Goal: Communication & Community: Answer question/provide support

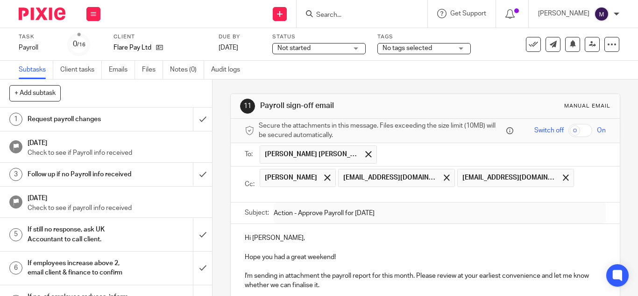
click at [344, 12] on input "Search" at bounding box center [357, 15] width 84 height 8
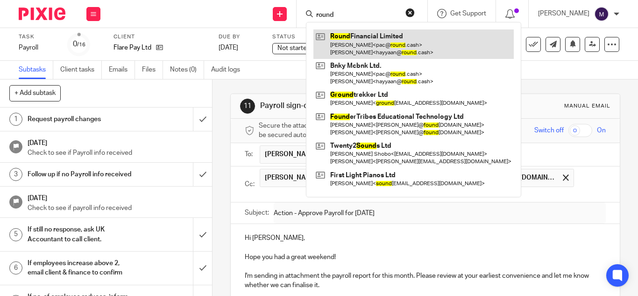
type input "round"
click at [381, 46] on link at bounding box center [414, 43] width 201 height 29
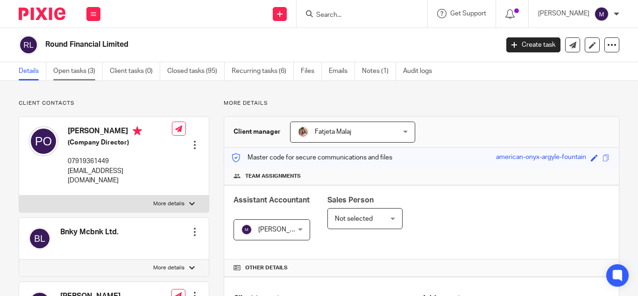
click at [70, 66] on link "Open tasks (3)" at bounding box center [78, 71] width 50 height 18
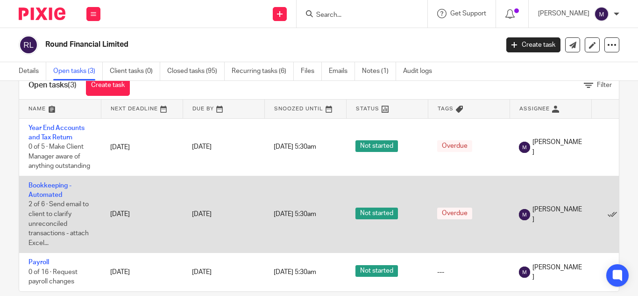
scroll to position [43, 0]
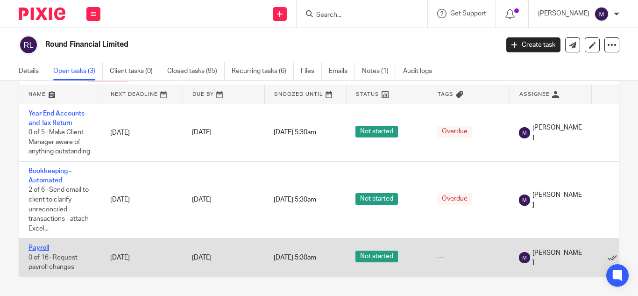
click at [42, 244] on link "Payroll" at bounding box center [39, 247] width 21 height 7
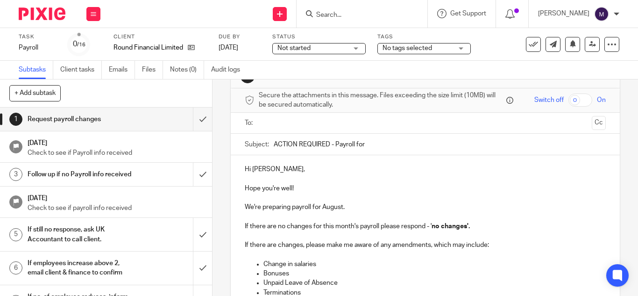
scroll to position [47, 0]
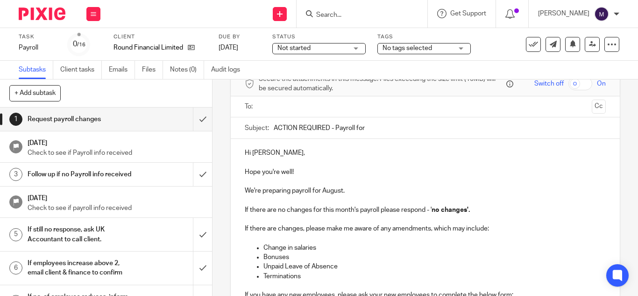
click at [376, 122] on input "ACTION REQUIRED - Payroll for" at bounding box center [440, 127] width 332 height 21
type input "ACTION REQUIRED - Payroll for August 2025"
click at [280, 148] on p "Hi Padraig," at bounding box center [425, 152] width 361 height 9
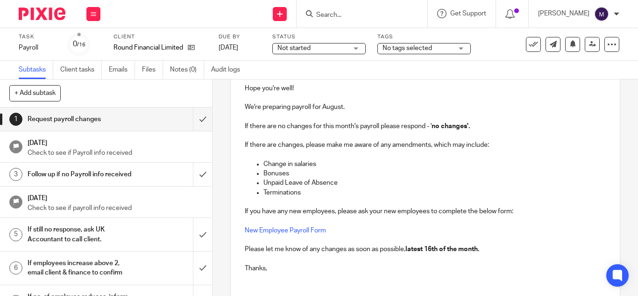
scroll to position [0, 0]
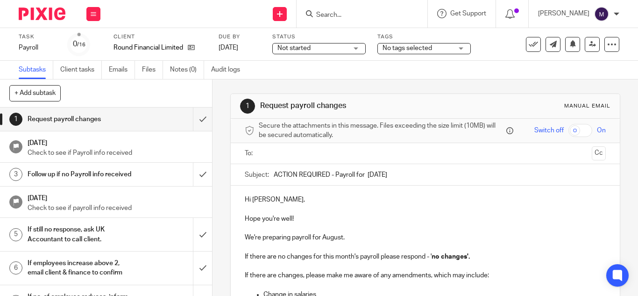
click at [276, 157] on input "text" at bounding box center [425, 153] width 326 height 11
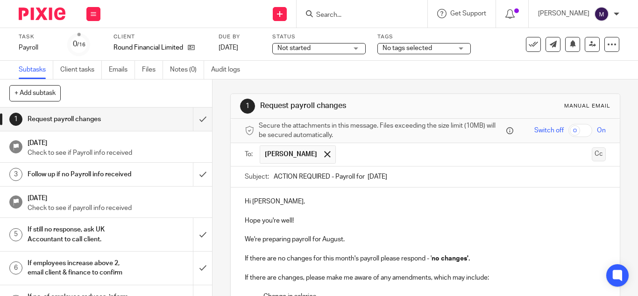
click at [592, 158] on button "Cc" at bounding box center [599, 154] width 14 height 14
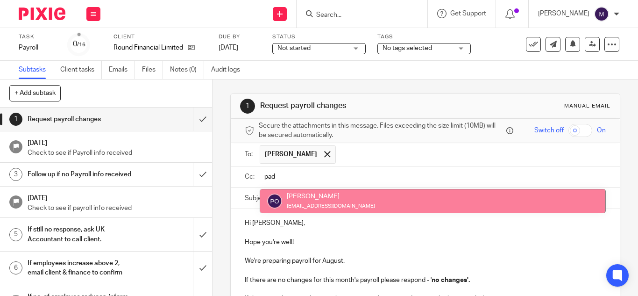
type input "pad"
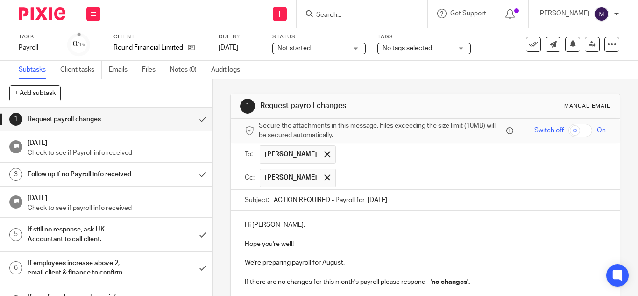
click at [346, 179] on input "text" at bounding box center [472, 178] width 262 height 18
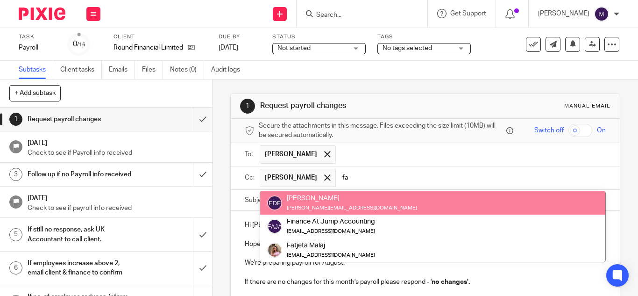
type input "f"
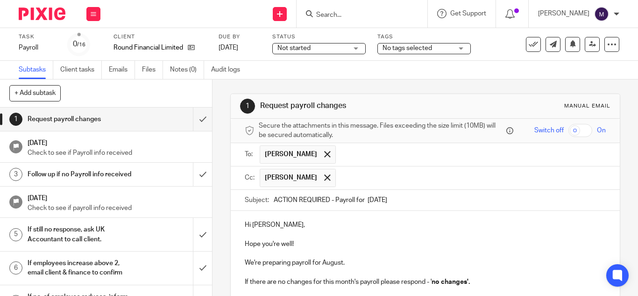
paste input "fatjeta@riseaccounting.co.uk"
type input "fatjeta@riseaccounting.co.uk"
paste input "payroll@riseaccounting.co.uk"
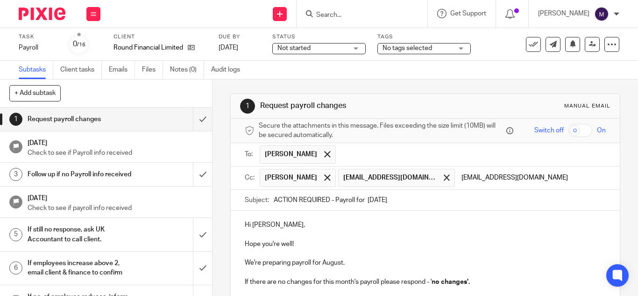
type input "[EMAIL_ADDRESS][DOMAIN_NAME]"
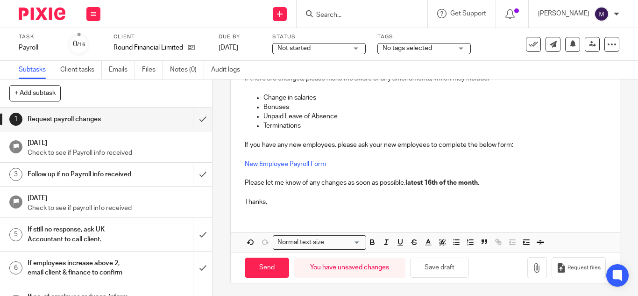
scroll to position [236, 0]
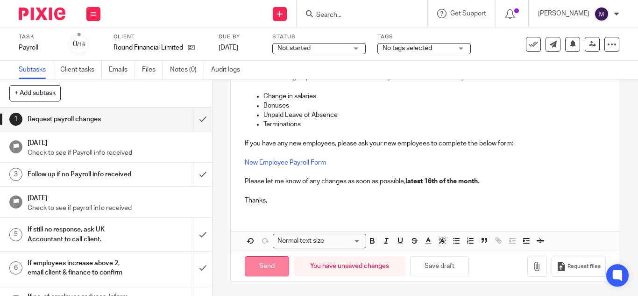
click at [262, 265] on input "Send" at bounding box center [267, 266] width 44 height 20
type input "Sent"
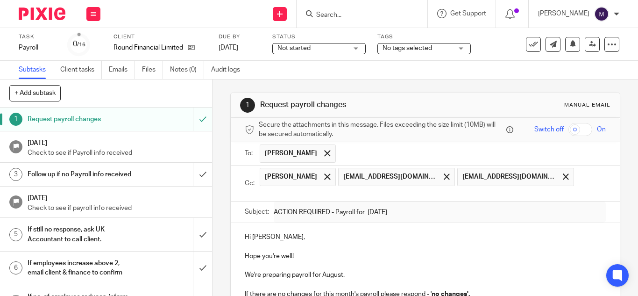
scroll to position [0, 0]
click at [342, 14] on input "Search" at bounding box center [357, 15] width 84 height 8
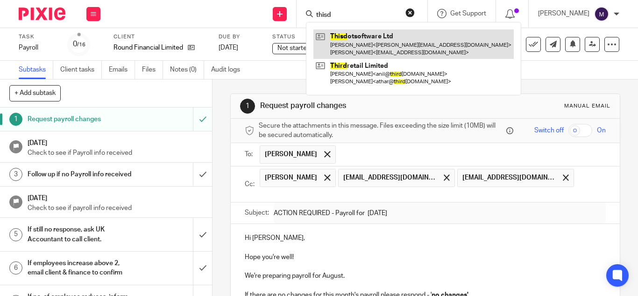
type input "thisd"
click at [381, 38] on link at bounding box center [414, 43] width 201 height 29
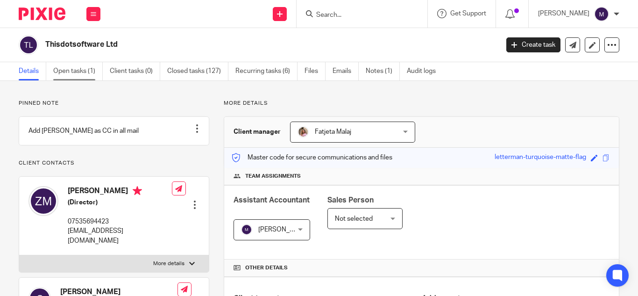
click at [85, 66] on link "Open tasks (1)" at bounding box center [78, 71] width 50 height 18
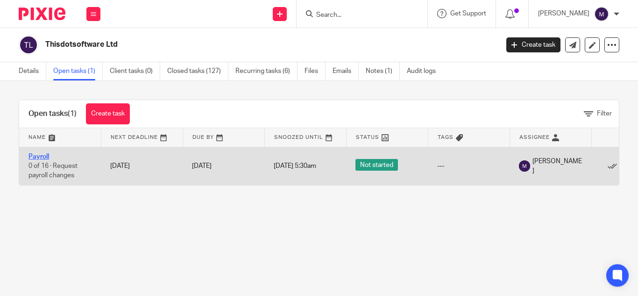
click at [43, 157] on link "Payroll" at bounding box center [39, 156] width 21 height 7
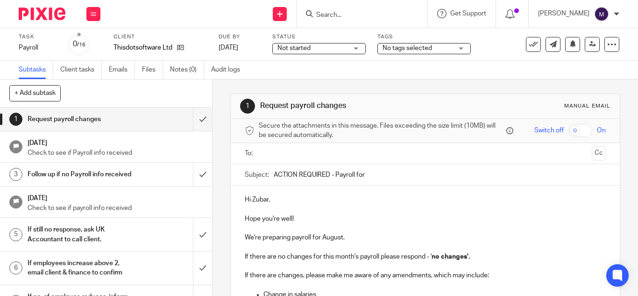
click at [337, 13] on input "Search" at bounding box center [357, 15] width 84 height 8
click at [340, 14] on input "Search" at bounding box center [357, 15] width 84 height 8
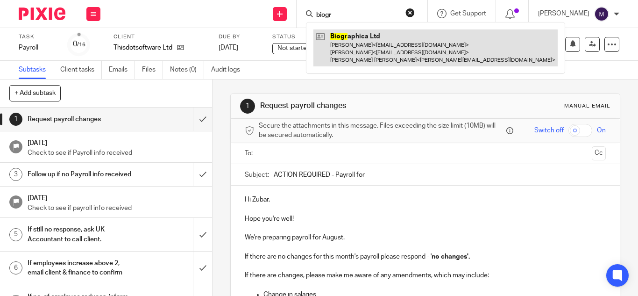
type input "biogr"
click at [374, 43] on link at bounding box center [436, 47] width 244 height 37
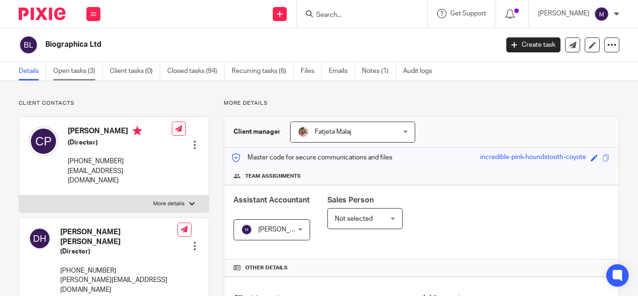
click at [72, 75] on link "Open tasks (3)" at bounding box center [78, 71] width 50 height 18
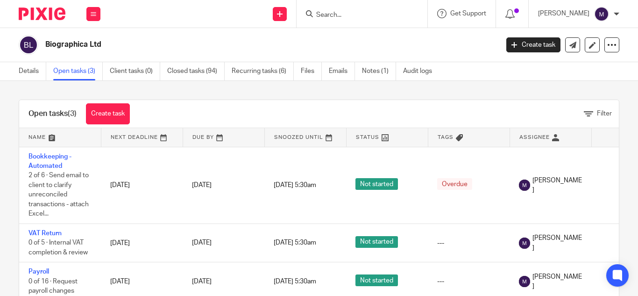
scroll to position [31, 0]
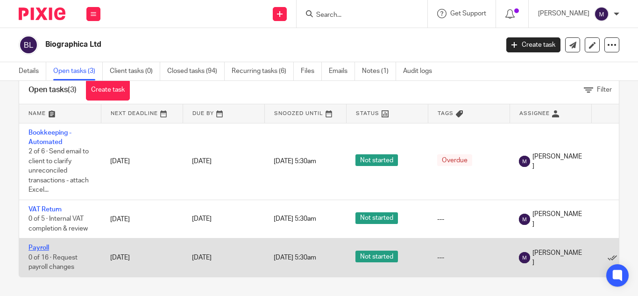
click at [42, 244] on link "Payroll" at bounding box center [39, 247] width 21 height 7
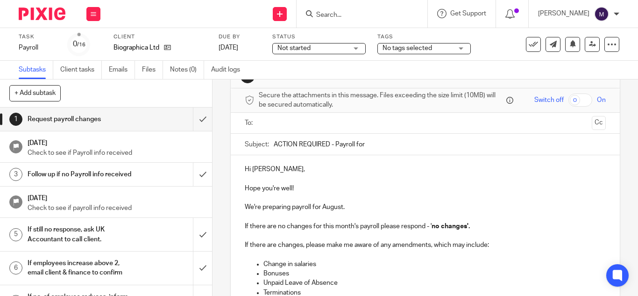
scroll to position [47, 0]
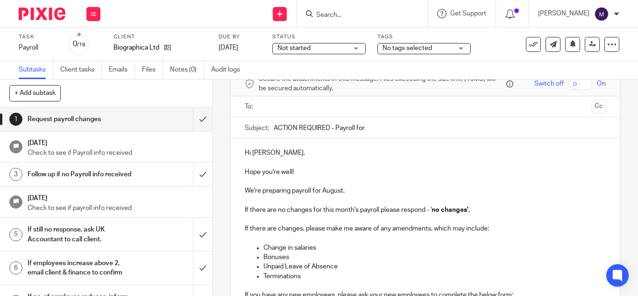
click at [274, 149] on p "Hi [PERSON_NAME]," at bounding box center [425, 152] width 361 height 9
click at [369, 124] on input "ACTION REQUIRED - Payroll for" at bounding box center [440, 127] width 332 height 21
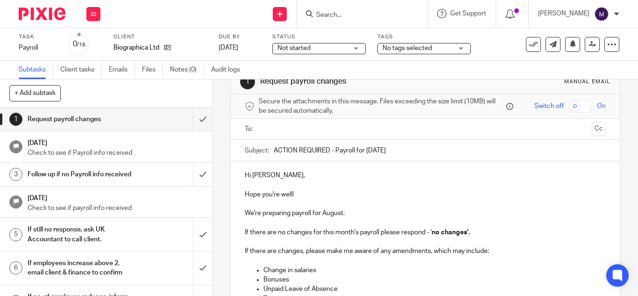
scroll to position [11, 0]
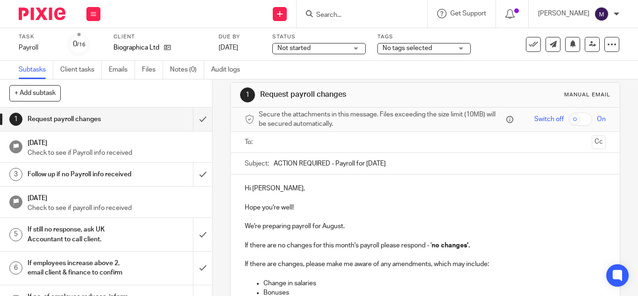
type input "ACTION REQUIRED - Payroll for August 2025"
click at [293, 139] on input "text" at bounding box center [425, 142] width 326 height 11
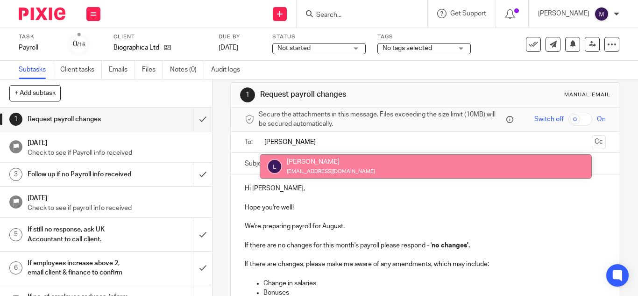
type input "liz"
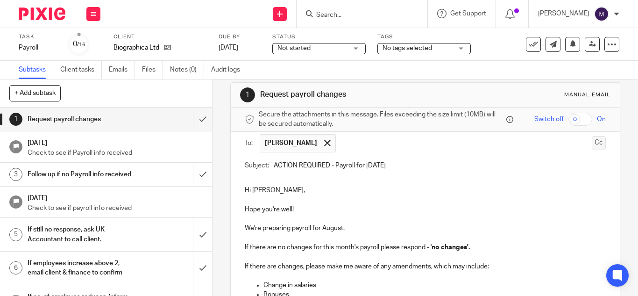
click at [592, 141] on button "Cc" at bounding box center [599, 143] width 14 height 14
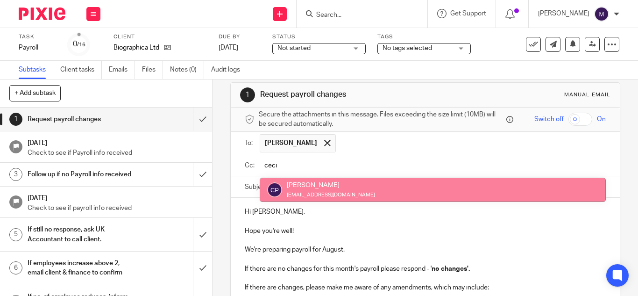
type input "ceci"
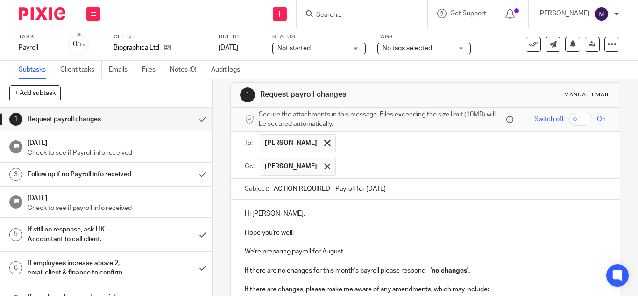
paste input "[EMAIL_ADDRESS][DOMAIN_NAME]"
type input "fatjeta@riseaccounting.co.uk"
paste input "payroll@riseaccounting.co.uk"
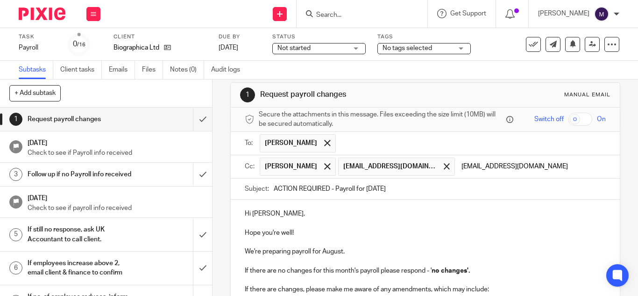
type input "payroll@riseaccounting.co.uk"
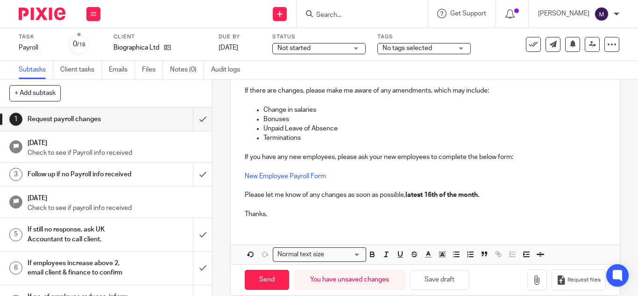
scroll to position [236, 0]
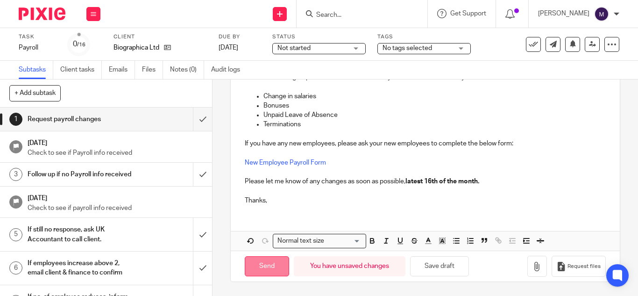
click at [271, 263] on input "Send" at bounding box center [267, 266] width 44 height 20
type input "Sent"
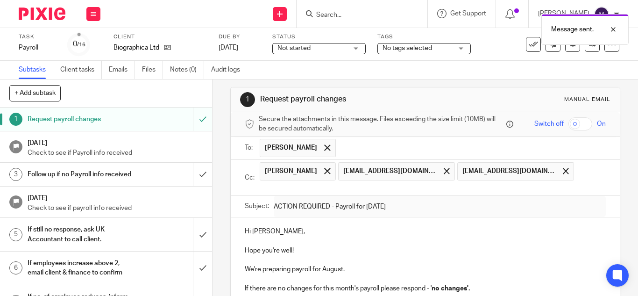
scroll to position [0, 0]
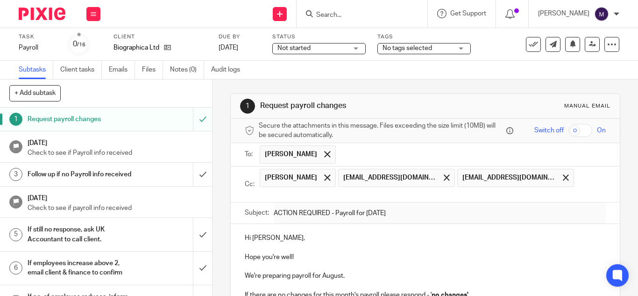
click at [344, 16] on input "Search" at bounding box center [357, 15] width 84 height 8
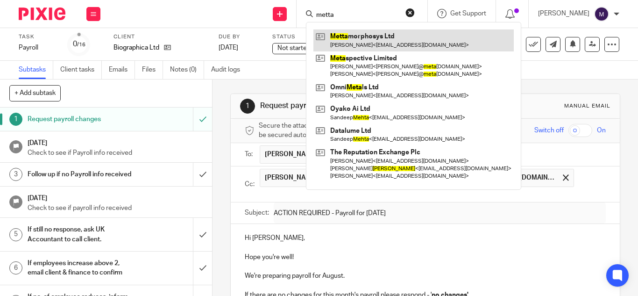
type input "metta"
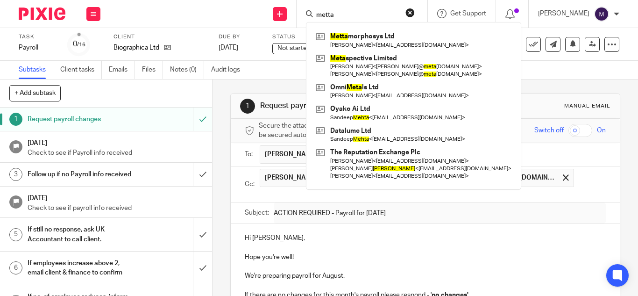
click at [346, 29] on link at bounding box center [414, 39] width 201 height 21
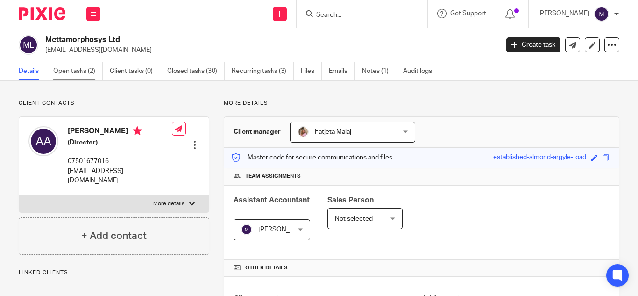
click at [76, 70] on link "Open tasks (2)" at bounding box center [78, 71] width 50 height 18
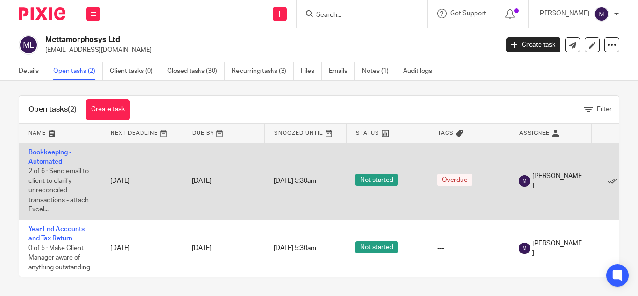
scroll to position [11, 0]
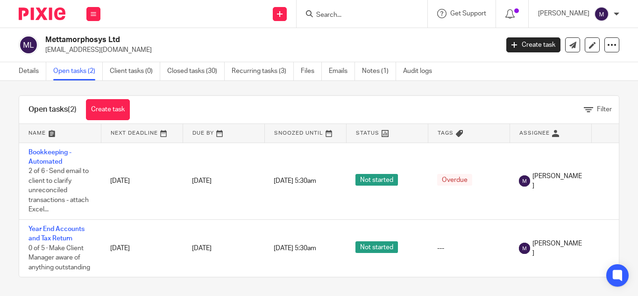
click at [342, 15] on input "Search" at bounding box center [357, 15] width 84 height 8
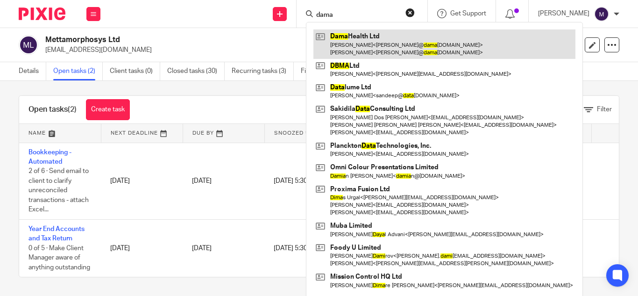
type input "dama"
click at [394, 38] on link at bounding box center [445, 43] width 262 height 29
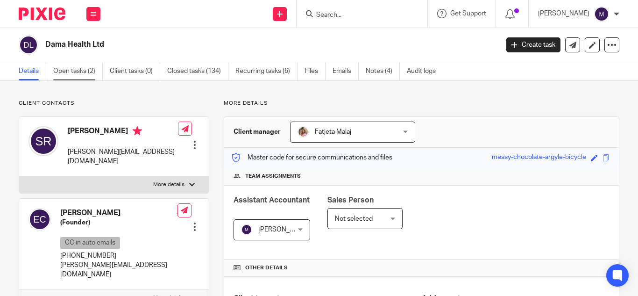
click at [87, 71] on link "Open tasks (2)" at bounding box center [78, 71] width 50 height 18
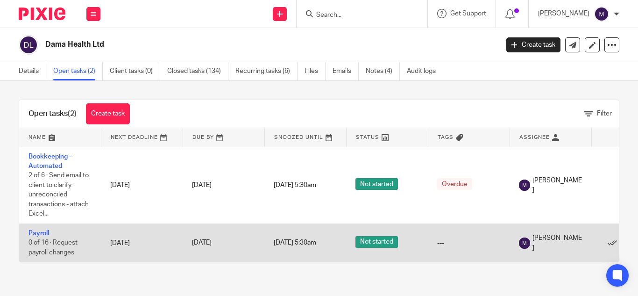
click at [27, 232] on td "Payroll 0 of 16 · Request payroll changes" at bounding box center [60, 243] width 82 height 38
click at [32, 232] on link "Payroll" at bounding box center [39, 233] width 21 height 7
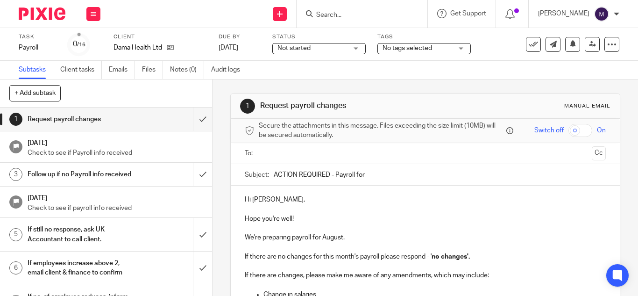
click at [372, 174] on input "ACTION REQUIRED - Payroll for" at bounding box center [440, 174] width 332 height 21
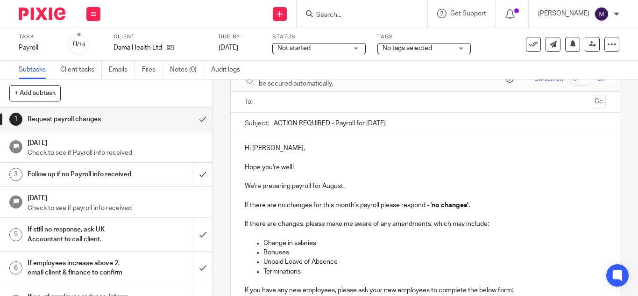
scroll to position [47, 0]
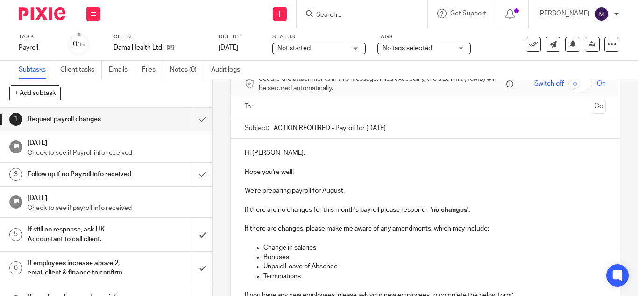
type input "ACTION REQUIRED - Payroll for August 2025"
click at [277, 111] on input "text" at bounding box center [425, 106] width 326 height 11
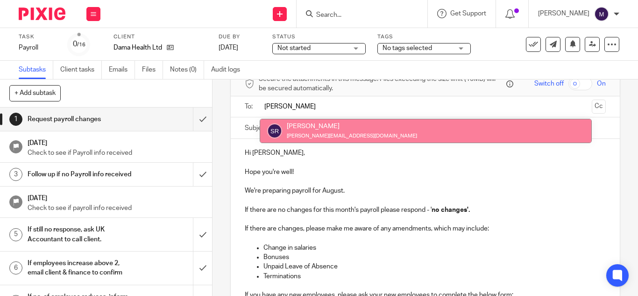
type input "sharon"
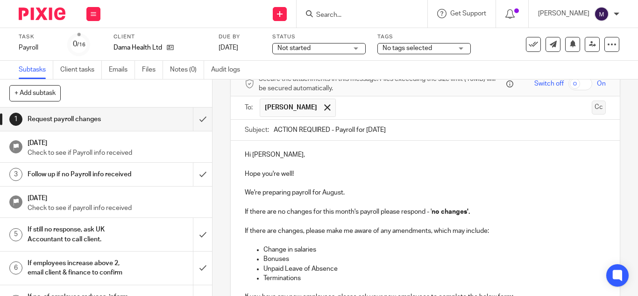
click at [592, 101] on button "Cc" at bounding box center [599, 107] width 14 height 14
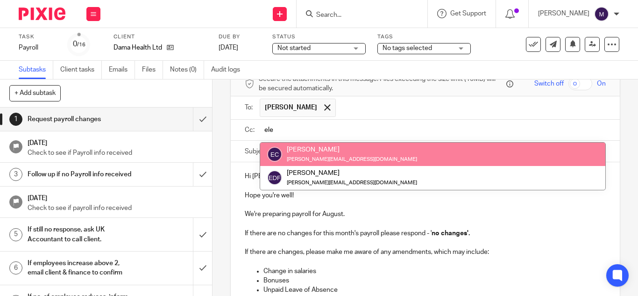
type input "ele"
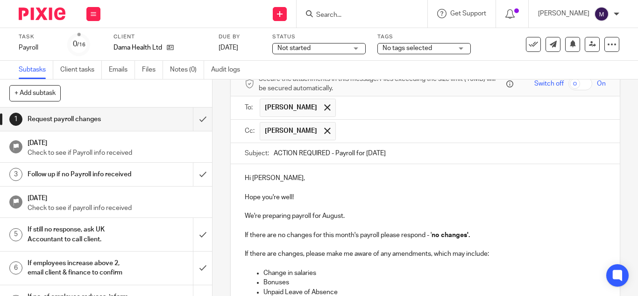
paste input "fatjeta@riseaccounting.co.uk"
type input "fatjeta@riseaccounting.co.uk"
paste input "payroll@riseaccounting.co.uk"
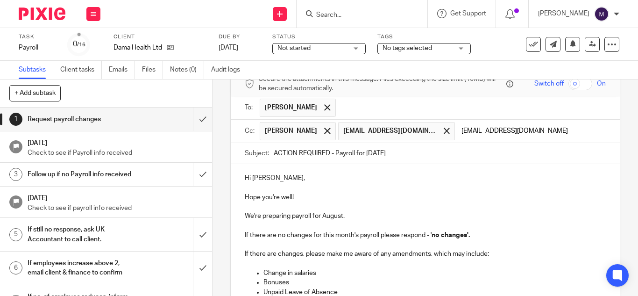
type input "payroll@riseaccounting.co.uk"
click at [440, 186] on div "Hi Sharon, Hope you're well! We're preparing payroll for August. If there are n…" at bounding box center [425, 276] width 389 height 225
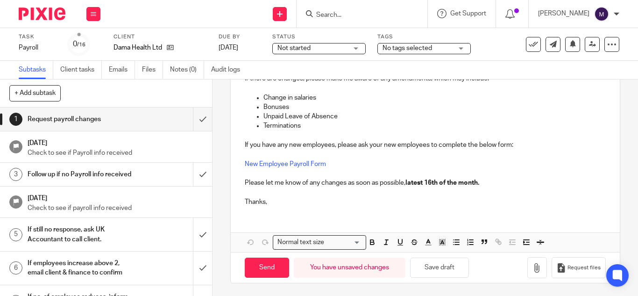
scroll to position [236, 0]
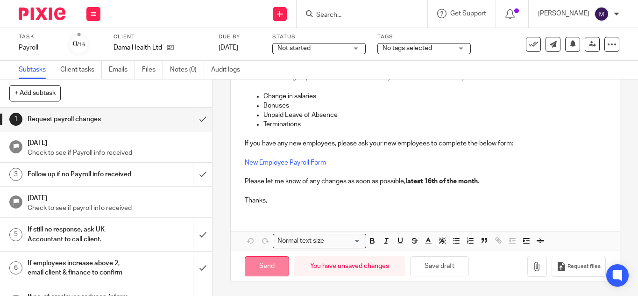
click at [271, 268] on input "Send" at bounding box center [267, 266] width 44 height 20
type input "Sent"
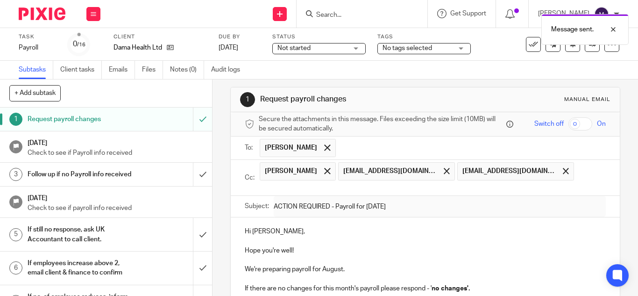
scroll to position [0, 0]
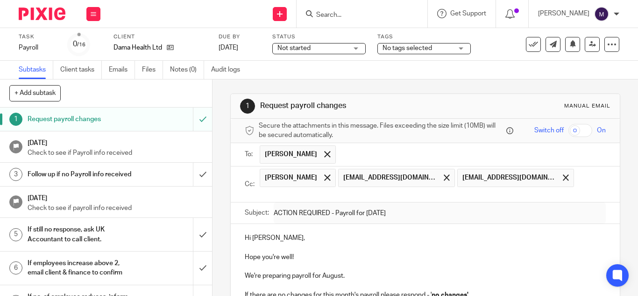
click at [342, 13] on input "Search" at bounding box center [357, 15] width 84 height 8
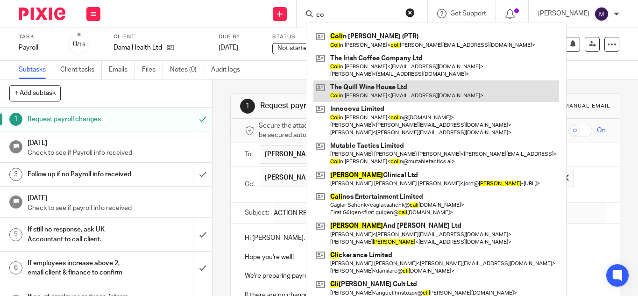
type input "c"
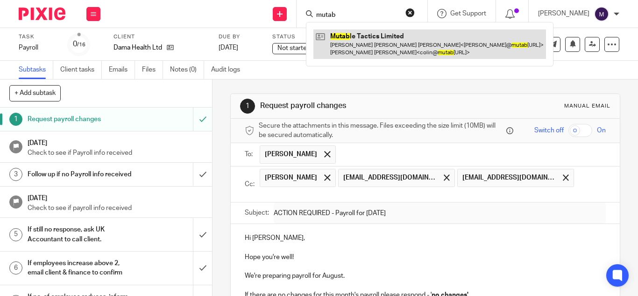
type input "mutab"
click at [390, 40] on link at bounding box center [430, 43] width 233 height 29
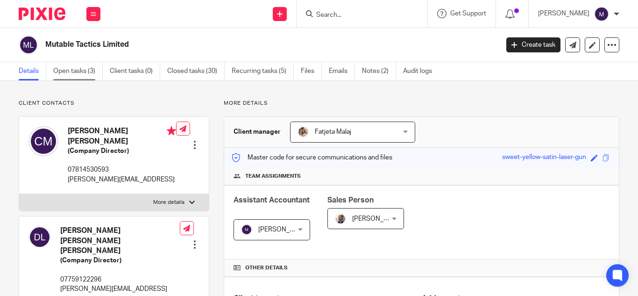
click at [84, 68] on link "Open tasks (3)" at bounding box center [78, 71] width 50 height 18
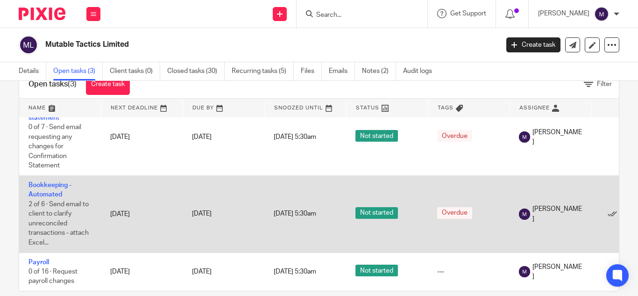
scroll to position [43, 0]
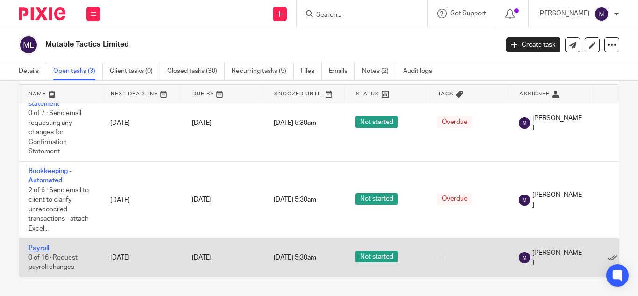
click at [35, 245] on link "Payroll" at bounding box center [39, 248] width 21 height 7
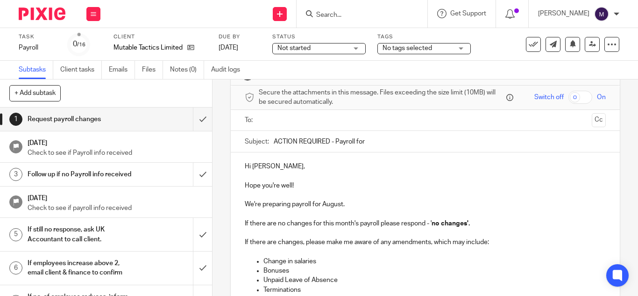
scroll to position [47, 0]
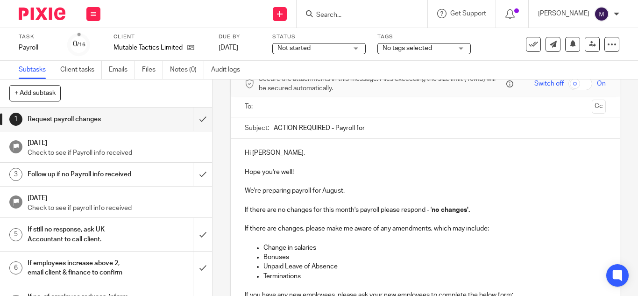
click at [367, 129] on input "ACTION REQUIRED - Payroll for" at bounding box center [440, 127] width 332 height 21
type input "ACTION REQUIRED - Payroll for [DATE]"
click at [311, 112] on input "text" at bounding box center [425, 106] width 326 height 11
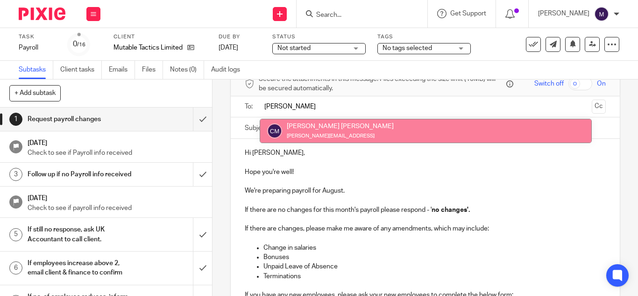
type input "[PERSON_NAME]"
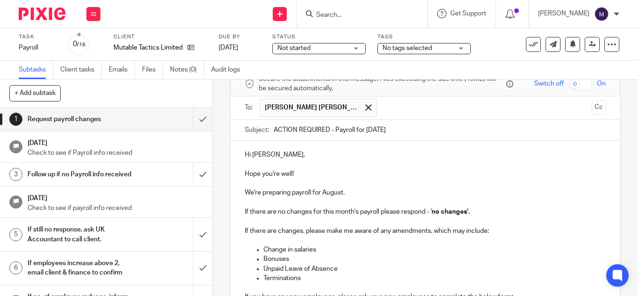
click at [592, 107] on button "Cc" at bounding box center [599, 107] width 14 height 14
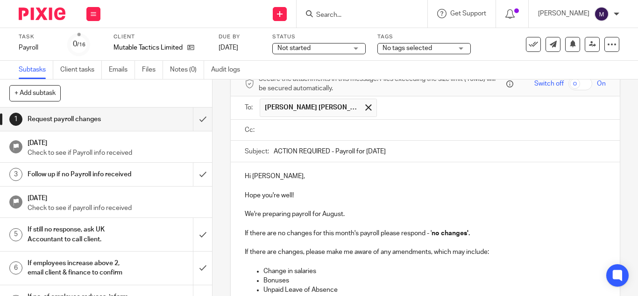
click at [301, 136] on ul at bounding box center [433, 129] width 346 height 15
click at [301, 131] on input "text" at bounding box center [432, 130] width 340 height 11
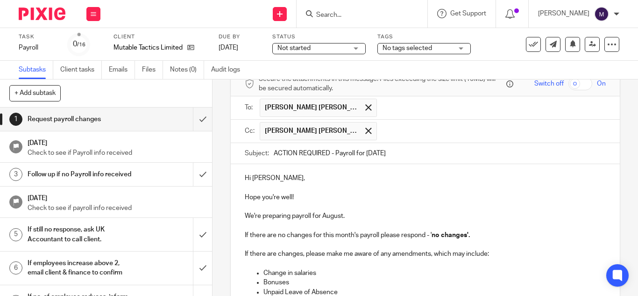
paste input "fatjeta@riseaccounting.co.uk"
type input "fatjeta@riseaccounting.co.uk"
paste input "payroll@riseaccounting.co.uk"
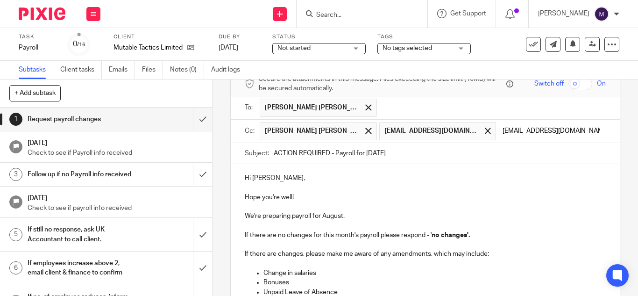
type input "payroll@riseaccounting.co.uk"
click at [439, 183] on form "Secure the attachments in this message. Files exceeding the size limit (10MB) w…" at bounding box center [425, 265] width 389 height 386
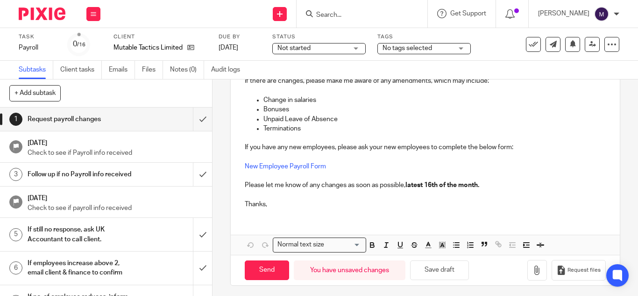
scroll to position [244, 0]
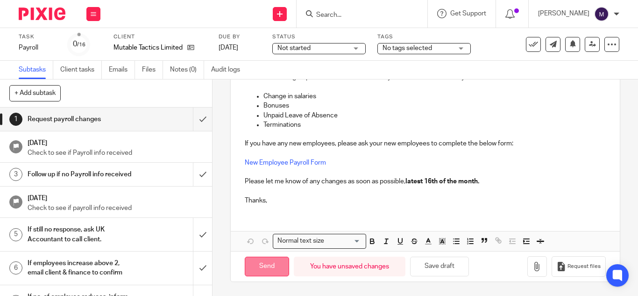
click at [261, 265] on input "Send" at bounding box center [267, 267] width 44 height 20
type input "Sent"
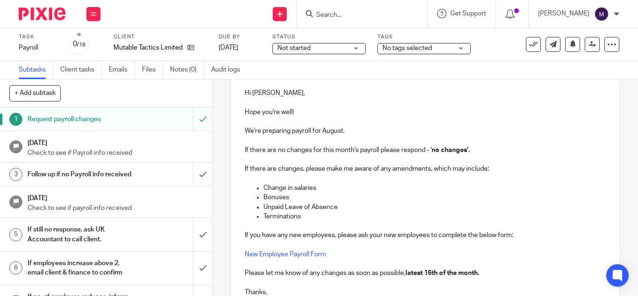
scroll to position [150, 0]
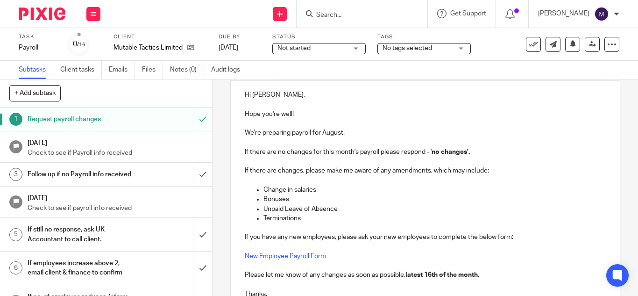
click at [342, 17] on input "Search" at bounding box center [357, 15] width 84 height 8
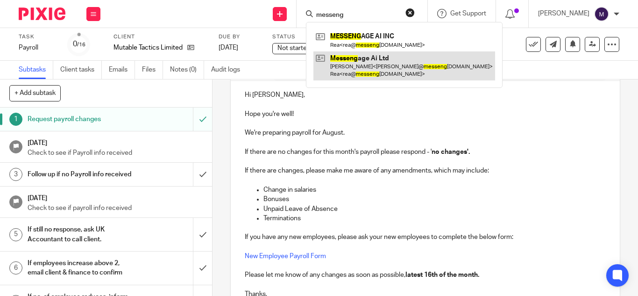
type input "messeng"
click at [390, 60] on link at bounding box center [405, 65] width 182 height 29
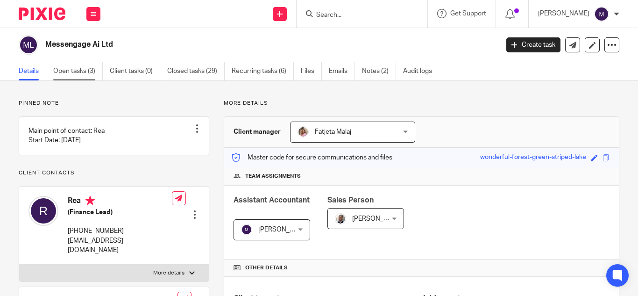
click at [80, 66] on link "Open tasks (3)" at bounding box center [78, 71] width 50 height 18
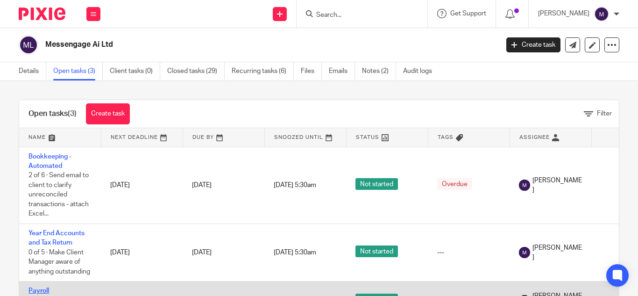
scroll to position [7, 0]
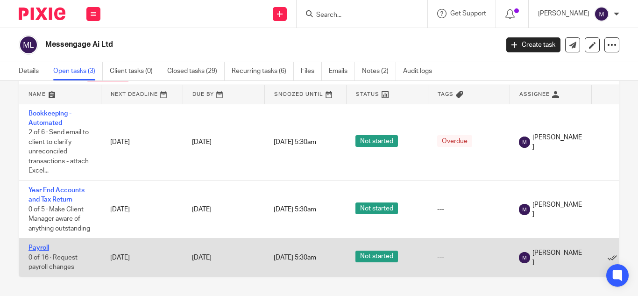
click at [38, 244] on link "Payroll" at bounding box center [39, 247] width 21 height 7
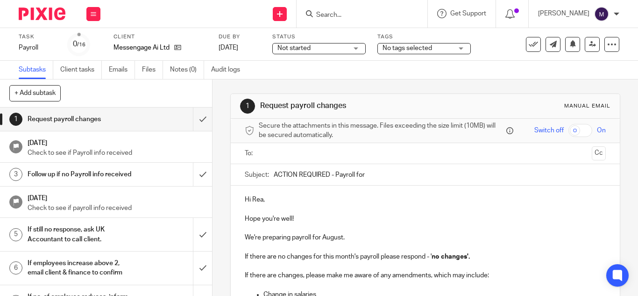
click at [368, 177] on input "ACTION REQUIRED - Payroll for" at bounding box center [440, 174] width 332 height 21
type input "ACTION REQUIRED - Payroll for August 2025"
click at [277, 157] on input "text" at bounding box center [425, 153] width 326 height 11
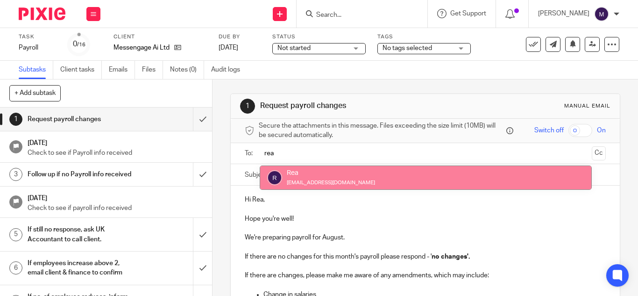
type input "rea"
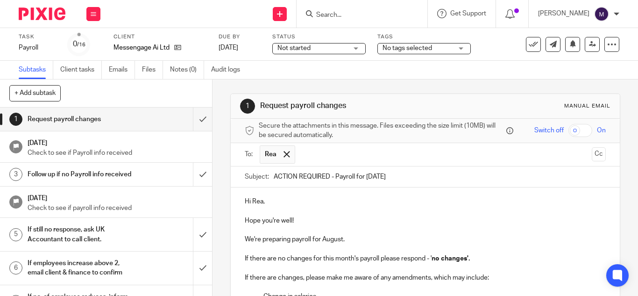
click at [350, 162] on input "text" at bounding box center [444, 154] width 288 height 18
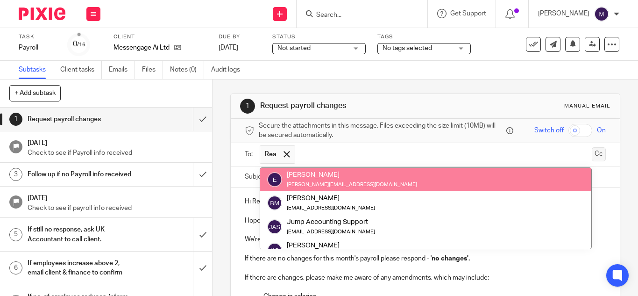
click at [592, 153] on button "Cc" at bounding box center [599, 154] width 14 height 14
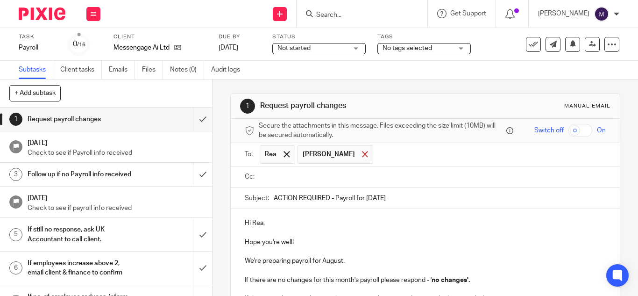
click at [362, 156] on span at bounding box center [365, 154] width 6 height 6
click at [303, 169] on ul at bounding box center [433, 176] width 346 height 15
click at [297, 177] on input "text" at bounding box center [432, 177] width 340 height 11
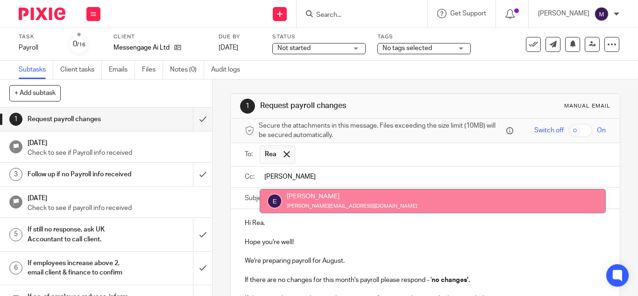
type input "elton"
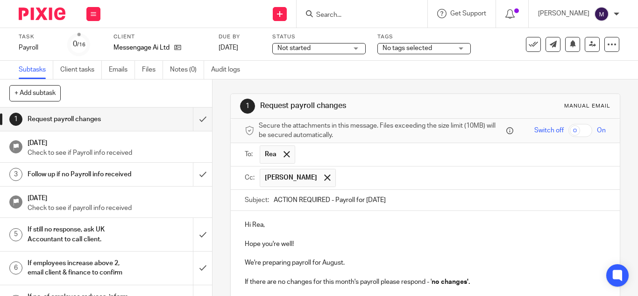
paste input "fatjeta@riseaccounting.co.uk"
type input "fatjeta@riseaccounting.co.uk"
paste input "payroll@riseaccounting.co.uk"
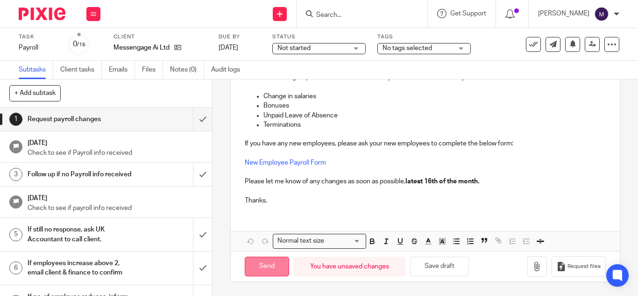
type input "payroll@riseaccounting.co.uk"
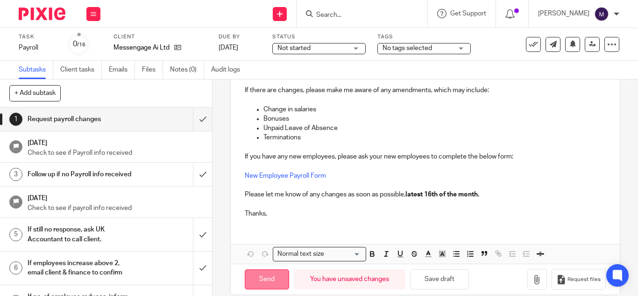
click at [261, 269] on input "Send" at bounding box center [267, 279] width 44 height 20
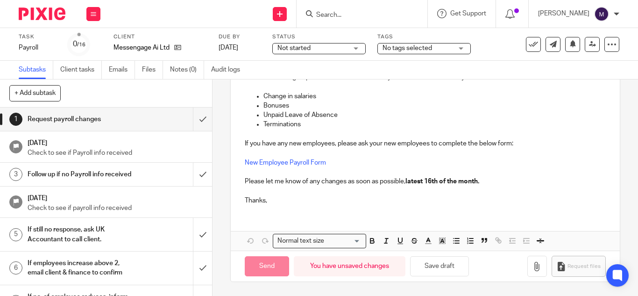
type input "Sent"
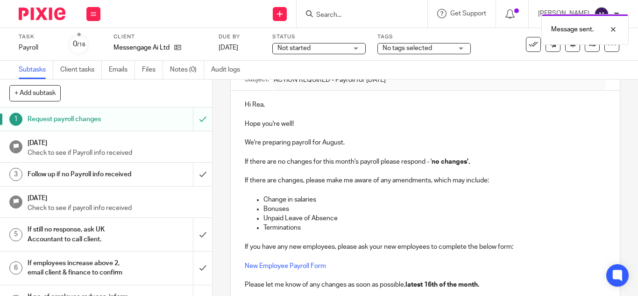
scroll to position [0, 0]
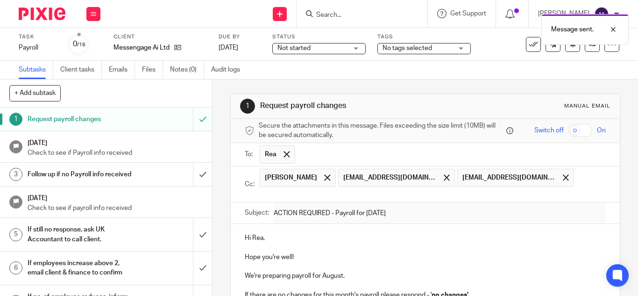
click at [342, 13] on div "Message sent." at bounding box center [474, 27] width 310 height 36
click at [349, 14] on div "Message sent." at bounding box center [474, 27] width 310 height 36
click at [345, 12] on input "Search" at bounding box center [357, 15] width 84 height 8
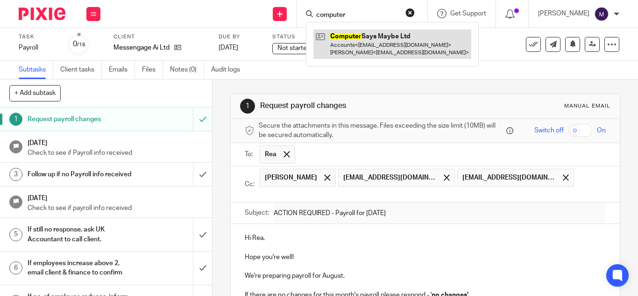
type input "computer"
click at [371, 41] on link at bounding box center [393, 43] width 158 height 29
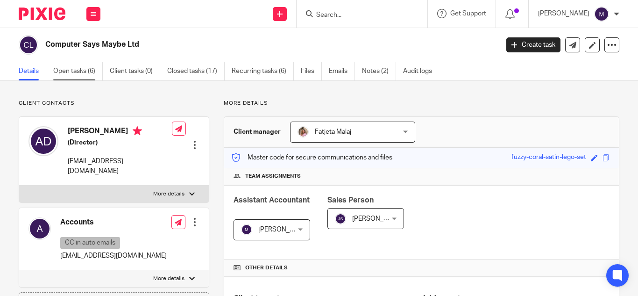
click at [85, 73] on link "Open tasks (6)" at bounding box center [78, 71] width 50 height 18
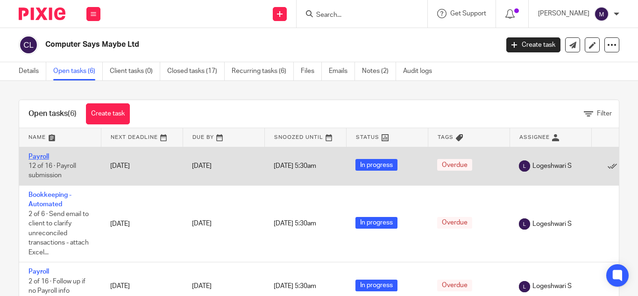
click at [37, 157] on link "Payroll" at bounding box center [39, 156] width 21 height 7
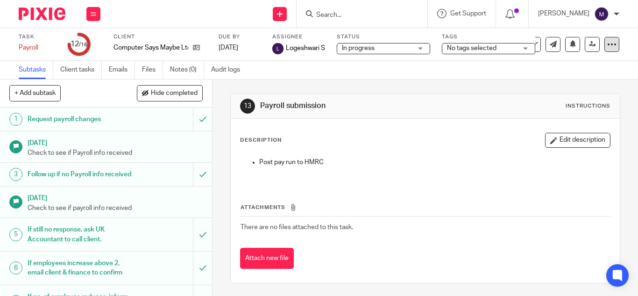
click at [608, 49] on icon at bounding box center [612, 44] width 9 height 9
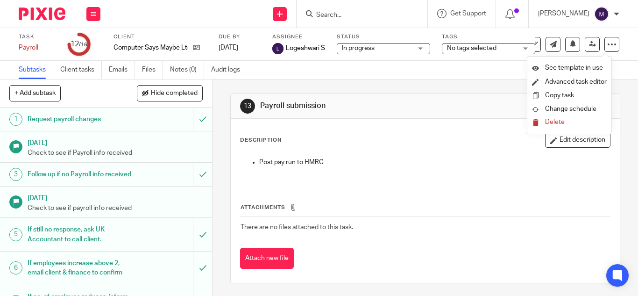
click at [404, 89] on div "13 Payroll submission Instructions Description Edit description Post pay run to…" at bounding box center [425, 188] width 390 height 218
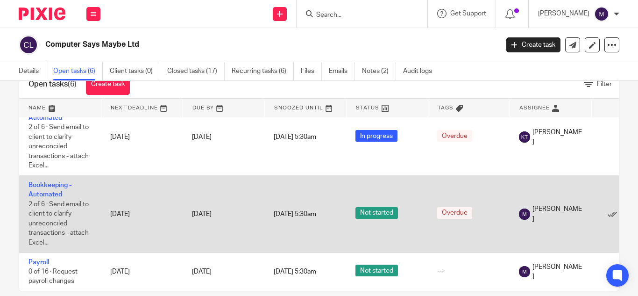
scroll to position [43, 0]
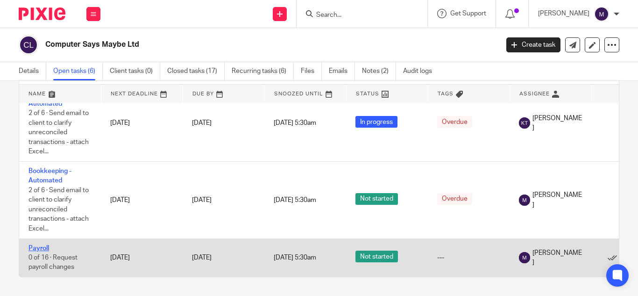
click at [40, 245] on link "Payroll" at bounding box center [39, 248] width 21 height 7
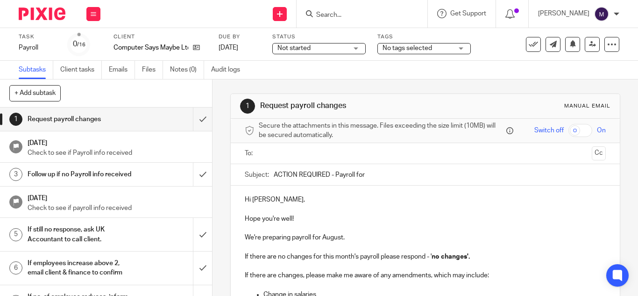
click at [279, 195] on p "Hi Alexandra," at bounding box center [425, 199] width 361 height 9
click at [379, 174] on input "ACTION REQUIRED - Payroll for" at bounding box center [440, 174] width 332 height 21
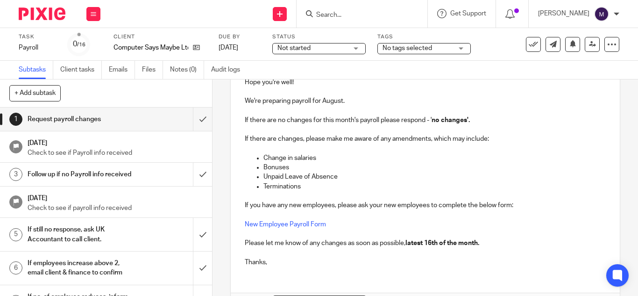
scroll to position [47, 0]
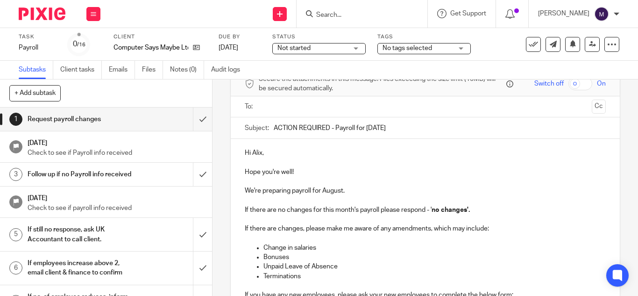
type input "ACTION REQUIRED - Payroll for August 2025"
click at [282, 112] on ul at bounding box center [426, 106] width 332 height 15
click at [283, 107] on input "text" at bounding box center [425, 106] width 326 height 11
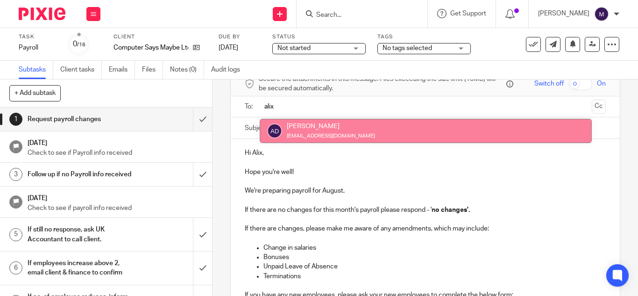
type input "alix"
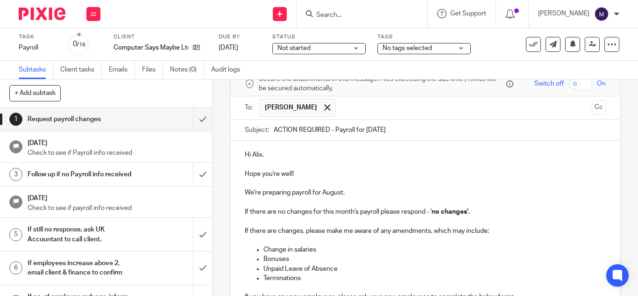
click at [379, 109] on input "text" at bounding box center [465, 108] width 248 height 18
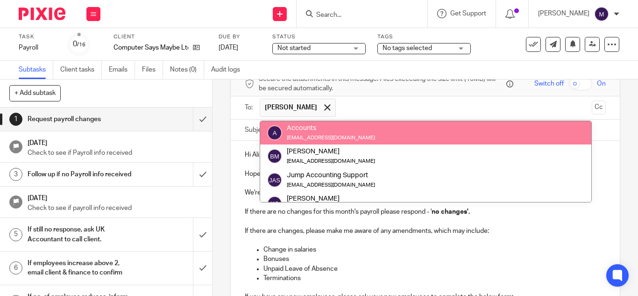
click at [380, 104] on input "text" at bounding box center [465, 108] width 248 height 18
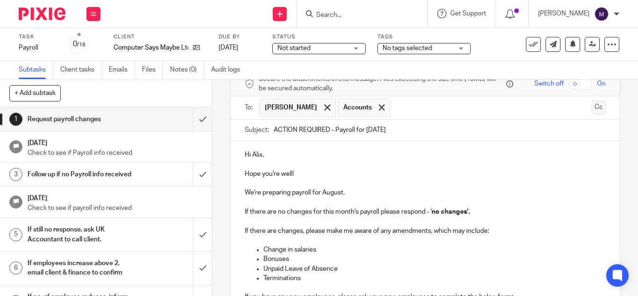
click at [592, 109] on button "Cc" at bounding box center [599, 107] width 14 height 14
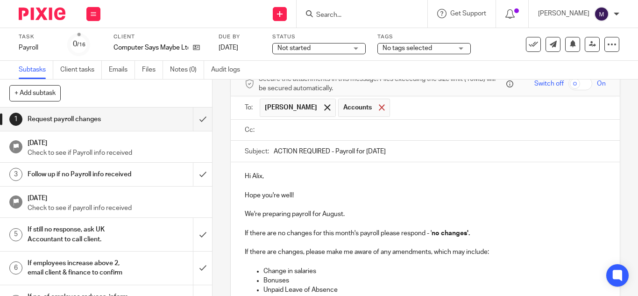
click at [385, 109] on span at bounding box center [382, 107] width 6 height 6
click at [324, 126] on input "text" at bounding box center [432, 130] width 340 height 11
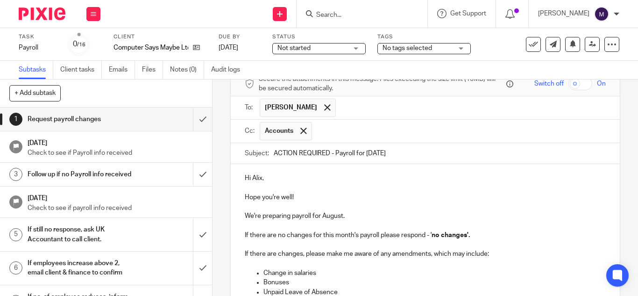
click at [324, 135] on input "text" at bounding box center [460, 131] width 286 height 18
click at [385, 132] on span at bounding box center [382, 131] width 6 height 6
paste input "fatjeta@riseaccounting.co.uk"
type input "fatjeta@riseaccounting.co.uk"
paste input "payroll@riseaccounting.co.uk"
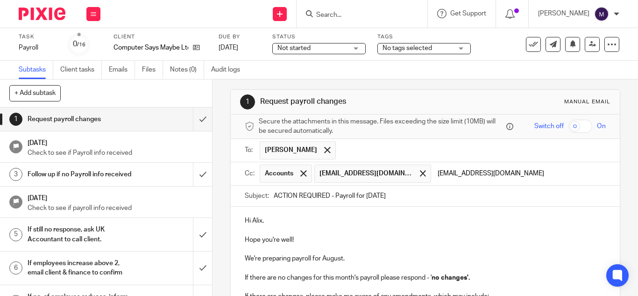
scroll to position [0, 0]
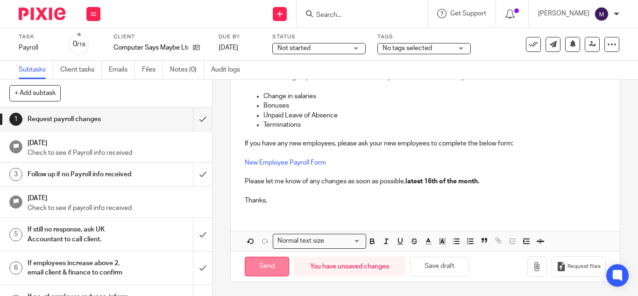
type input "payroll@riseaccounting.co.uk"
click at [254, 267] on input "Send" at bounding box center [267, 267] width 44 height 20
type input "Sent"
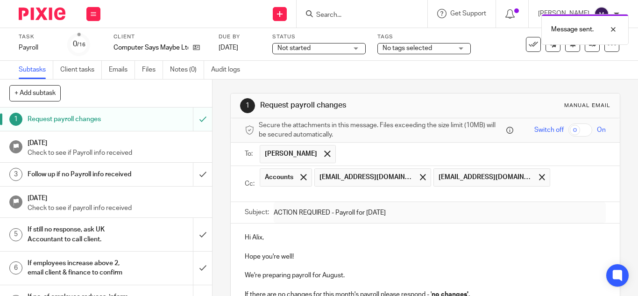
scroll to position [0, 0]
click at [350, 13] on div "Message sent." at bounding box center [474, 27] width 310 height 36
click at [339, 14] on div "Message sent." at bounding box center [474, 27] width 310 height 36
click at [352, 17] on input "Search" at bounding box center [357, 15] width 84 height 8
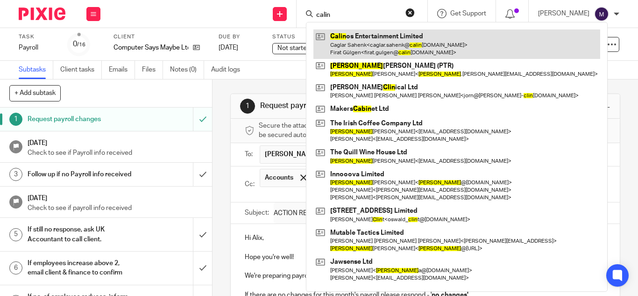
type input "calin"
click at [383, 38] on link at bounding box center [457, 43] width 287 height 29
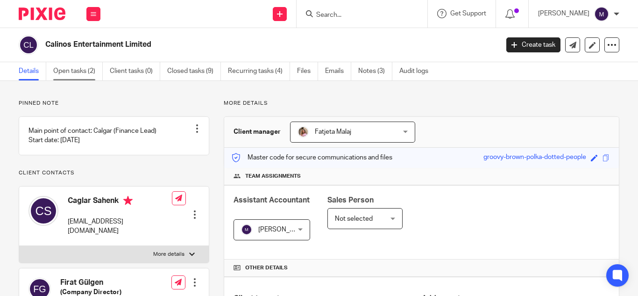
click at [82, 72] on link "Open tasks (2)" at bounding box center [78, 71] width 50 height 18
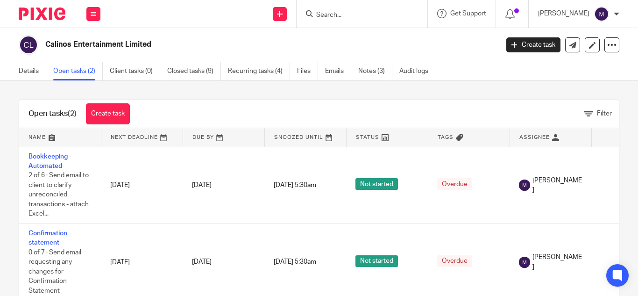
drag, startPoint x: 342, startPoint y: 10, endPoint x: 346, endPoint y: 11, distance: 4.8
click at [344, 11] on form at bounding box center [365, 14] width 100 height 12
click at [349, 14] on input "Search" at bounding box center [357, 15] width 84 height 8
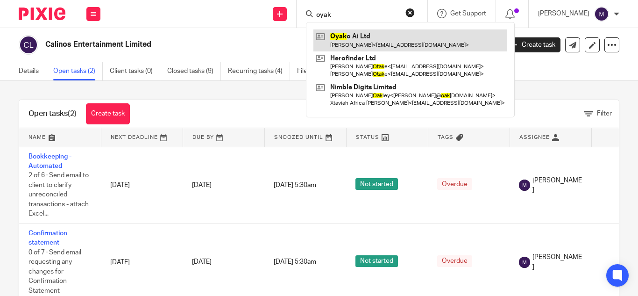
type input "oyak"
click at [372, 44] on link at bounding box center [411, 39] width 194 height 21
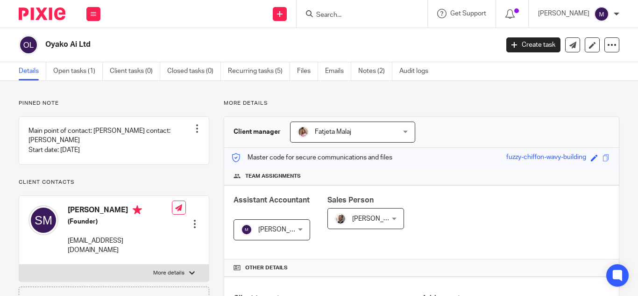
click at [343, 13] on input "Search" at bounding box center [357, 15] width 84 height 8
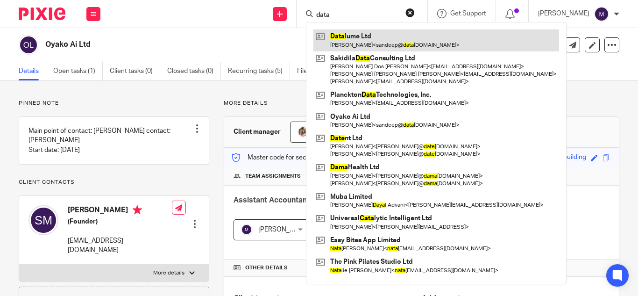
type input "data"
click at [367, 42] on link at bounding box center [437, 39] width 246 height 21
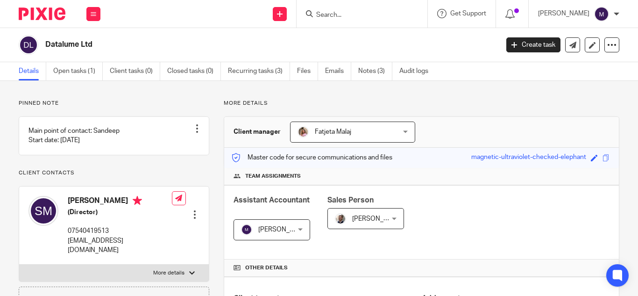
click at [341, 16] on input "Search" at bounding box center [357, 15] width 84 height 8
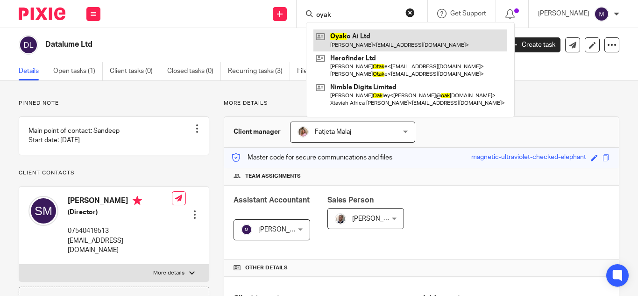
type input "oyak"
click at [392, 36] on link at bounding box center [411, 39] width 194 height 21
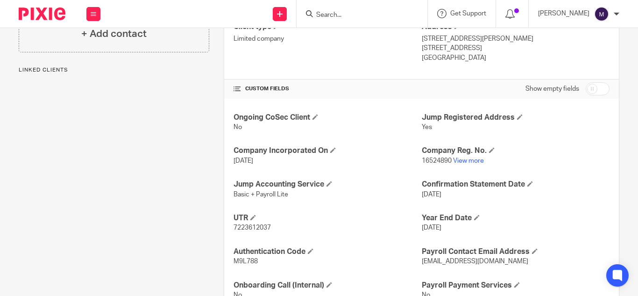
scroll to position [280, 0]
